Goal: Task Accomplishment & Management: Use online tool/utility

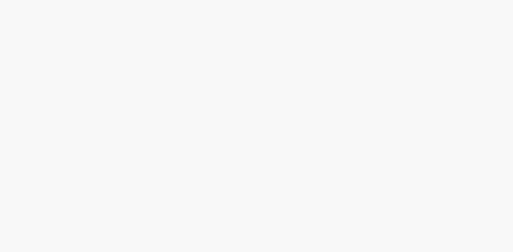
click at [511, 163] on body at bounding box center [256, 126] width 513 height 252
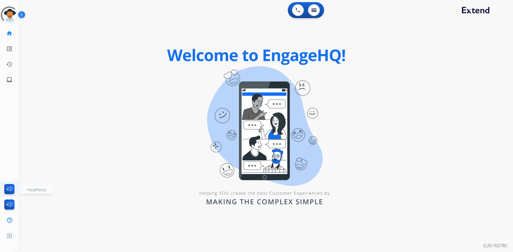
click at [9, 189] on img at bounding box center [9, 190] width 13 height 12
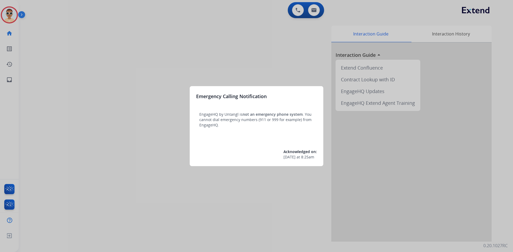
click at [18, 85] on div at bounding box center [256, 126] width 513 height 252
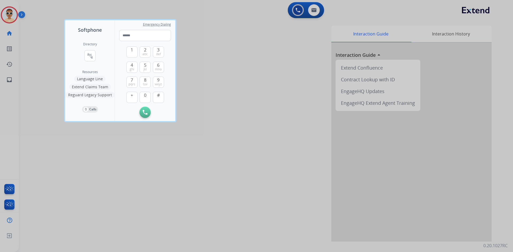
click at [12, 81] on div at bounding box center [256, 126] width 513 height 252
click at [12, 81] on mat-icon "inbox" at bounding box center [9, 80] width 6 height 6
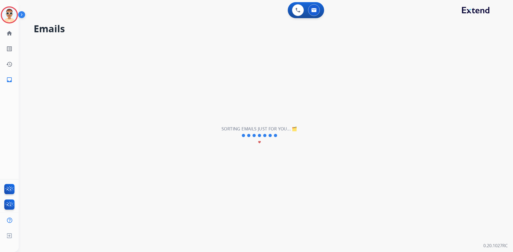
click at [21, 17] on img at bounding box center [22, 16] width 9 height 10
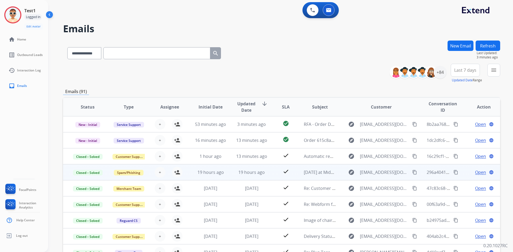
click at [453, 173] on mat-icon "content_copy" at bounding box center [455, 172] width 5 height 5
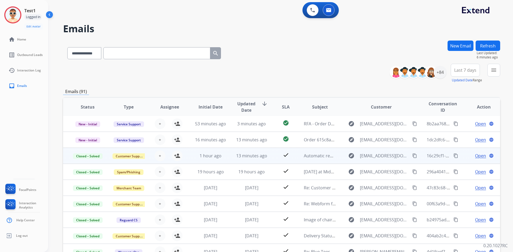
click at [453, 156] on mat-icon "content_copy" at bounding box center [455, 156] width 5 height 5
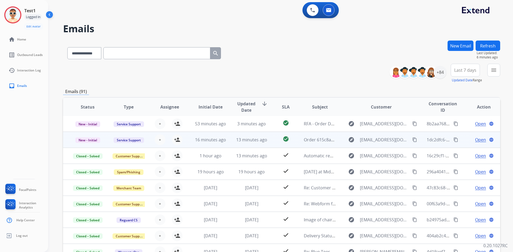
click at [453, 141] on mat-icon "content_copy" at bounding box center [455, 140] width 5 height 5
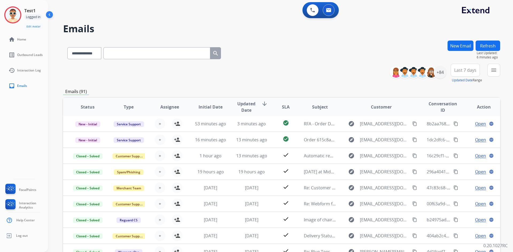
click at [410, 31] on h2 "Emails" at bounding box center [281, 28] width 437 height 11
